Goal: Use online tool/utility: Utilize a website feature to perform a specific function

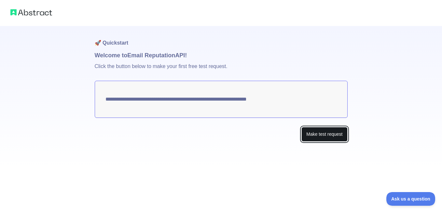
click at [315, 132] on button "Make test request" at bounding box center [325, 134] width 46 height 15
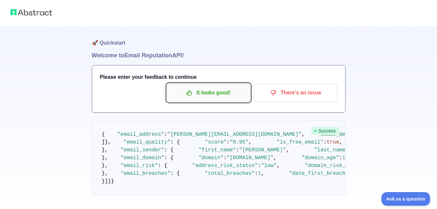
click at [224, 99] on button "It looks good!" at bounding box center [208, 93] width 83 height 18
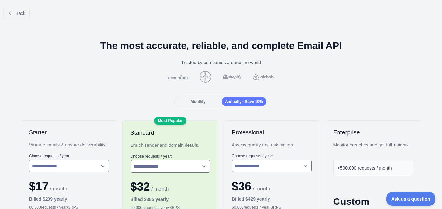
click at [193, 97] on div "Monthly" at bounding box center [198, 101] width 45 height 9
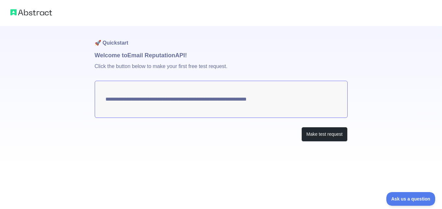
drag, startPoint x: 106, startPoint y: 101, endPoint x: 195, endPoint y: 142, distance: 97.9
click at [195, 142] on div "**********" at bounding box center [221, 97] width 253 height 142
click at [36, 11] on img at bounding box center [31, 12] width 42 height 9
click at [40, 13] on img at bounding box center [31, 12] width 42 height 9
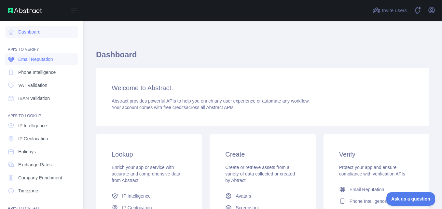
click at [23, 60] on span "Email Reputation" at bounding box center [35, 59] width 35 height 7
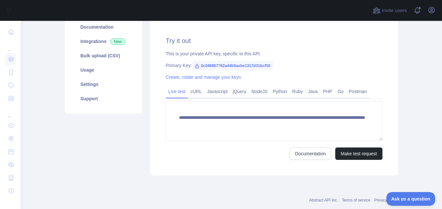
scroll to position [86, 0]
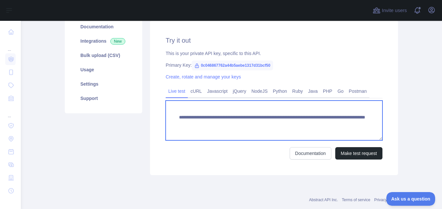
drag, startPoint x: 176, startPoint y: 122, endPoint x: 234, endPoint y: 128, distance: 58.2
click at [234, 128] on textarea "**********" at bounding box center [274, 121] width 217 height 40
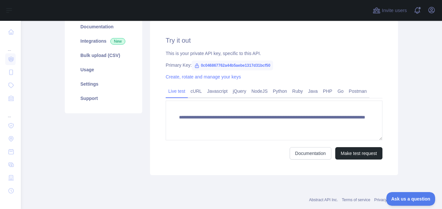
click at [243, 159] on div "Documentation Make test request" at bounding box center [274, 153] width 217 height 12
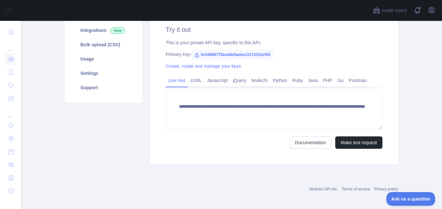
scroll to position [100, 0]
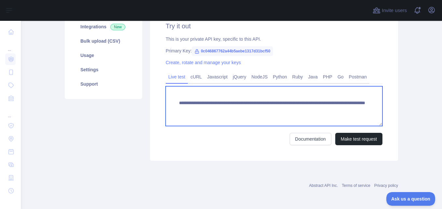
drag, startPoint x: 175, startPoint y: 110, endPoint x: 271, endPoint y: 108, distance: 96.8
click at [271, 108] on textarea "**********" at bounding box center [274, 106] width 217 height 40
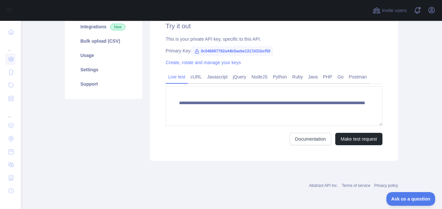
click at [245, 156] on div "**********" at bounding box center [274, 83] width 248 height 155
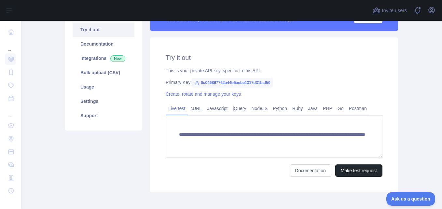
scroll to position [68, 0]
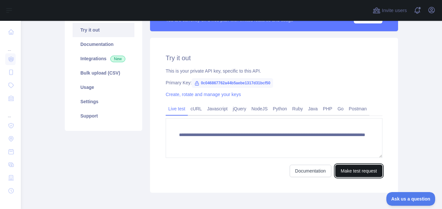
click at [358, 169] on button "Make test request" at bounding box center [359, 171] width 47 height 12
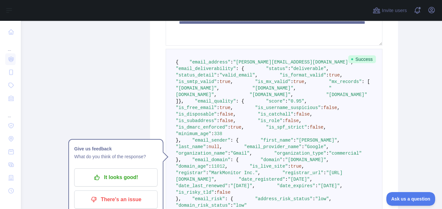
scroll to position [188, 0]
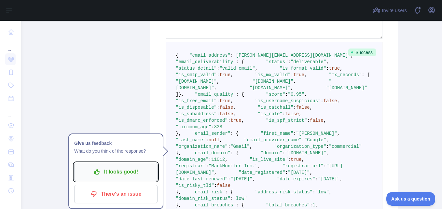
click at [136, 169] on p "It looks good!" at bounding box center [116, 171] width 74 height 11
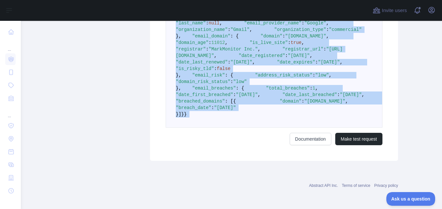
scroll to position [526, 0]
drag, startPoint x: 184, startPoint y: 94, endPoint x: 223, endPoint y: 124, distance: 49.0
click at [223, 124] on pre "{ "email_address" : "[PERSON_NAME][EMAIL_ADDRESS][DOMAIN_NAME]" , "email_delive…" at bounding box center [274, 26] width 217 height 203
copy code ""email_address" : "[PERSON_NAME][EMAIL_ADDRESS][DOMAIN_NAME]" , "email_delivera…"
click at [278, 103] on pre "{ "email_address" : "[PERSON_NAME][EMAIL_ADDRESS][DOMAIN_NAME]" , "email_delive…" at bounding box center [274, 26] width 217 height 203
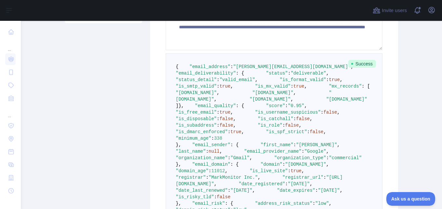
scroll to position [176, 0]
